Goal: Information Seeking & Learning: Learn about a topic

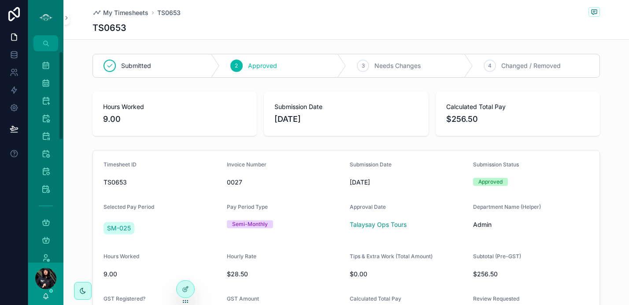
drag, startPoint x: 60, startPoint y: 167, endPoint x: 63, endPoint y: -64, distance: 231.0
click at [63, 0] on html "Master Calendar 1,845 Tour Calendar 874 Vancouver Calendar 521 Sunshine Coast C…" at bounding box center [314, 152] width 629 height 305
click at [49, 64] on icon "scrollable content" at bounding box center [45, 65] width 9 height 9
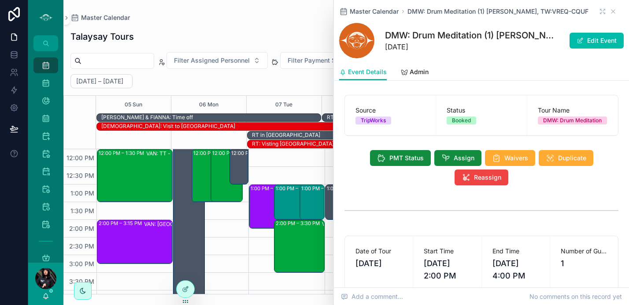
click at [605, 17] on div "Master Calendar DMW: Drum Meditation (1) [PERSON_NAME], TW:VREQ-CQUF DMW: Drum …" at bounding box center [481, 31] width 285 height 63
click at [610, 11] on icon "scrollable content" at bounding box center [613, 11] width 7 height 7
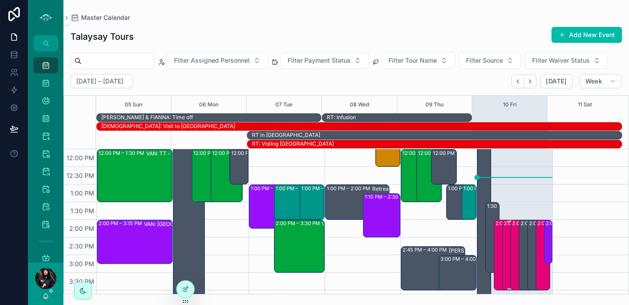
click at [504, 243] on div "2:00 PM – 4:00 PM DMW: Drum Meditation (1) [PERSON_NAME], TW:PIRA-XBVQ" at bounding box center [509, 254] width 11 height 69
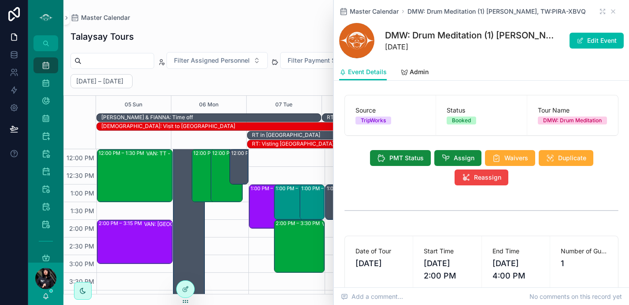
type input "***"
click at [612, 11] on icon "scrollable content" at bounding box center [614, 12] width 4 height 4
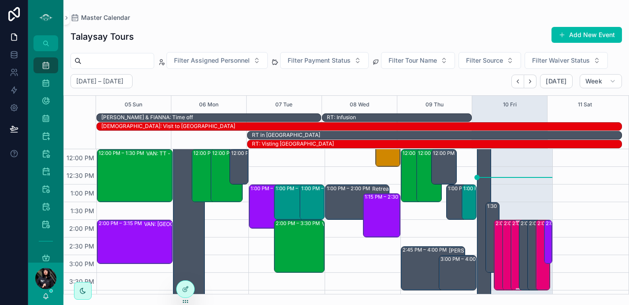
click at [513, 236] on div "2:00 PM – 4:00 PM DMW: Drum Meditation (1) [PERSON_NAME], TW:CINM-IBRF" at bounding box center [518, 254] width 11 height 69
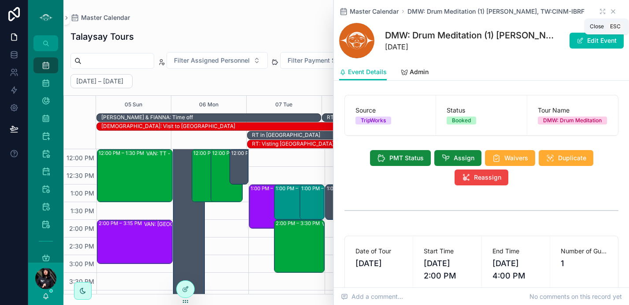
click at [610, 10] on icon "scrollable content" at bounding box center [613, 11] width 7 height 7
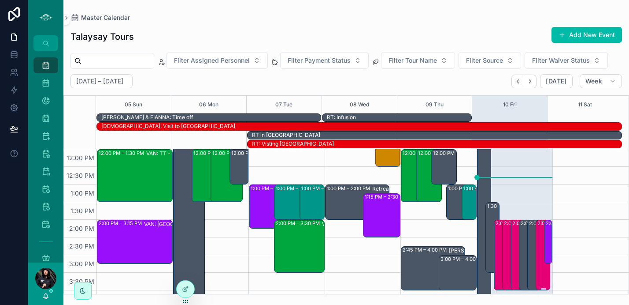
click at [538, 253] on div "2:00 PM – 4:00 PM DMW: Drum Meditation (2) [PERSON_NAME], TW:INCU-XAUV" at bounding box center [543, 254] width 11 height 69
